Goal: Information Seeking & Learning: Understand process/instructions

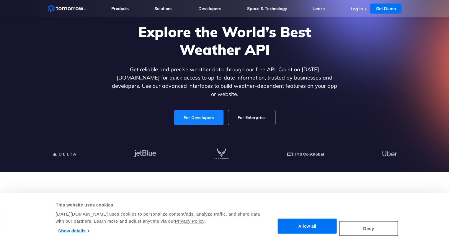
click at [185, 112] on link "For Developers" at bounding box center [198, 117] width 49 height 15
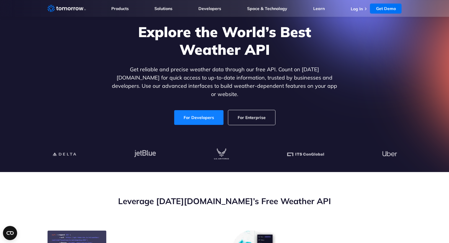
click at [185, 112] on link "For Developers" at bounding box center [198, 117] width 49 height 15
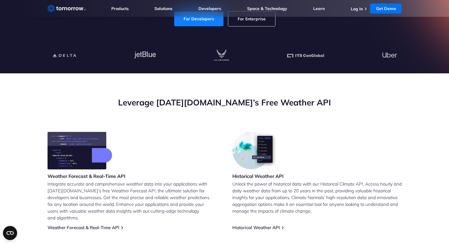
scroll to position [141, 0]
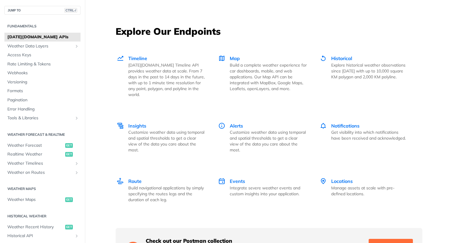
scroll to position [797, 0]
click at [39, 146] on span "Weather Forecast" at bounding box center [35, 146] width 56 height 6
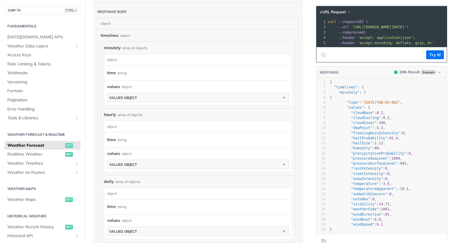
scroll to position [334, 0]
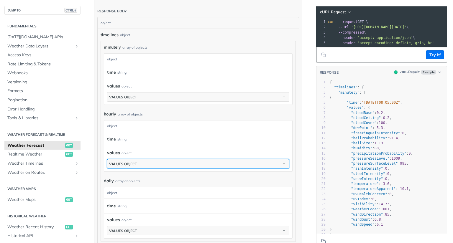
click at [139, 161] on button "values object" at bounding box center [198, 164] width 182 height 9
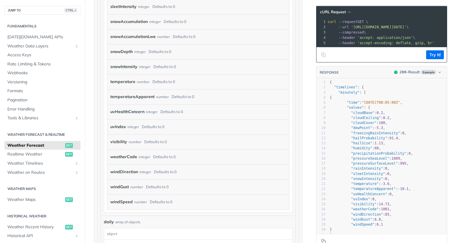
scroll to position [789, 0]
